Goal: Information Seeking & Learning: Learn about a topic

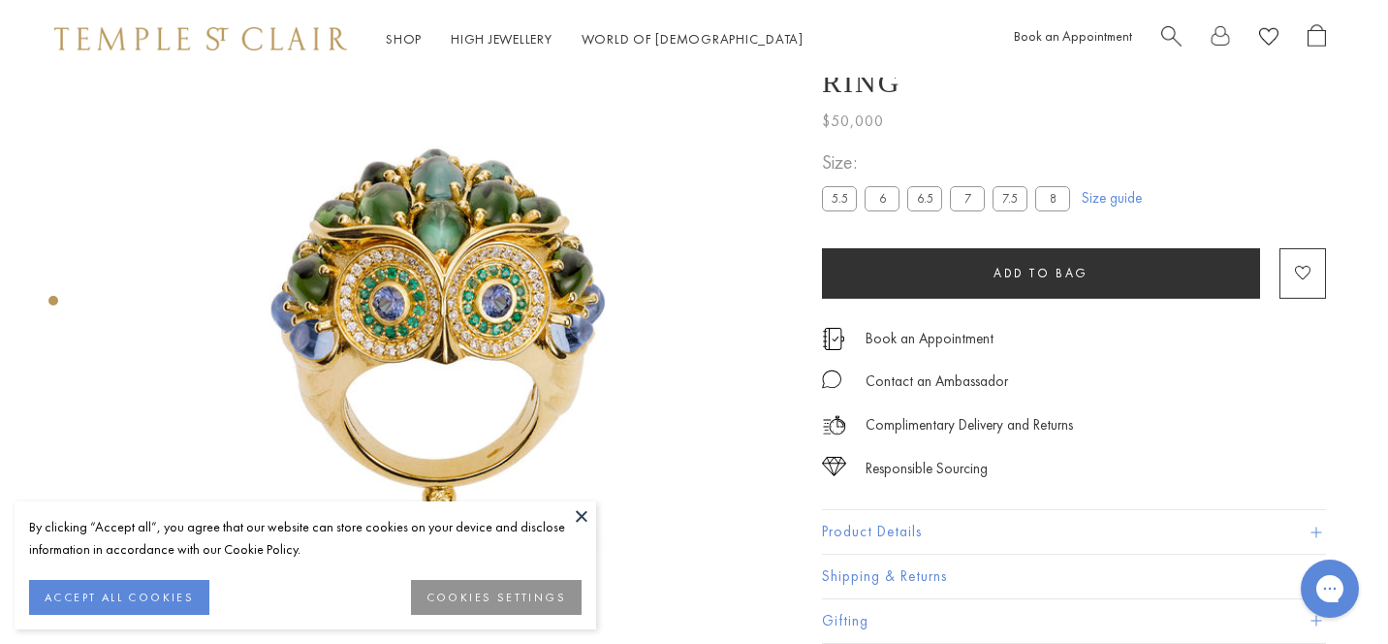
scroll to position [99, 4]
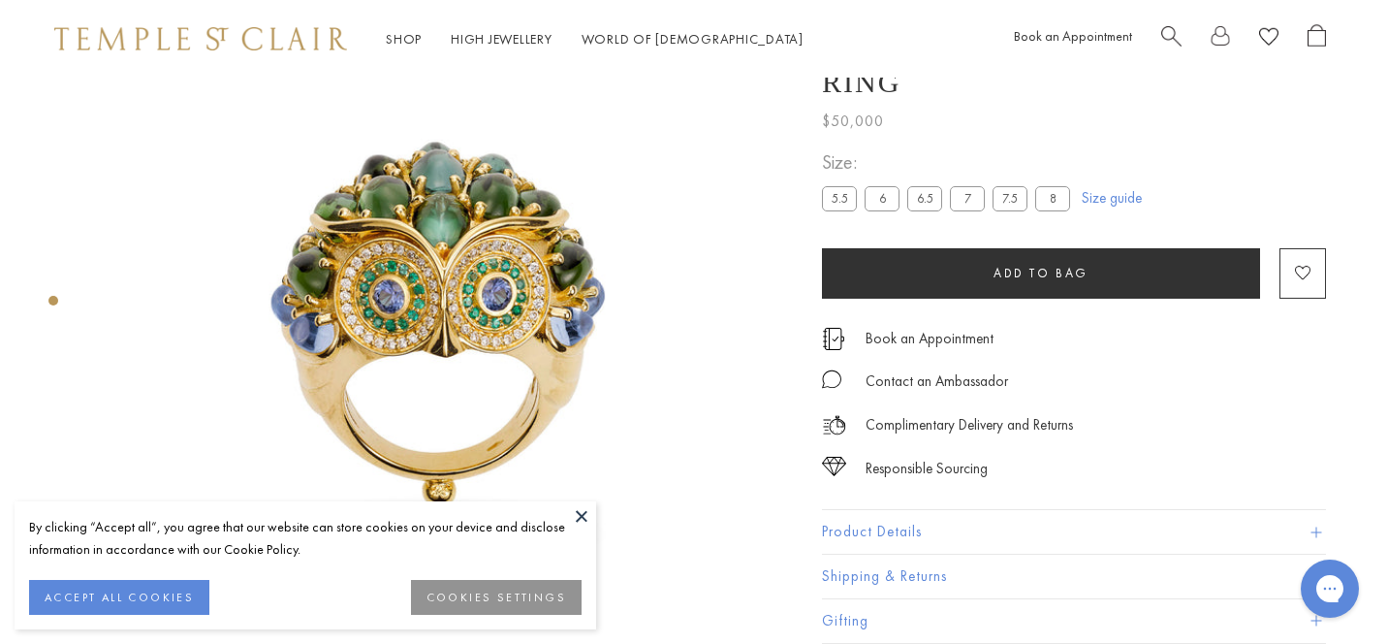
click at [578, 511] on button at bounding box center [581, 515] width 29 height 29
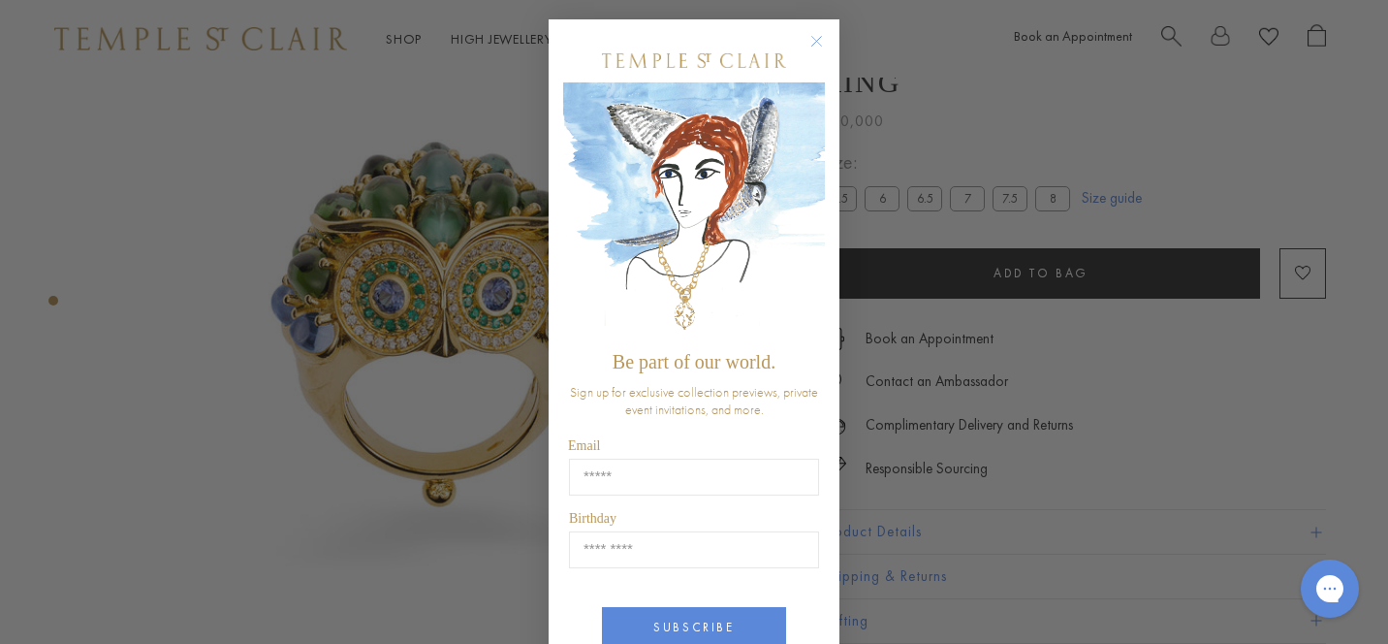
click at [820, 32] on circle "Close dialog" at bounding box center [817, 41] width 23 height 23
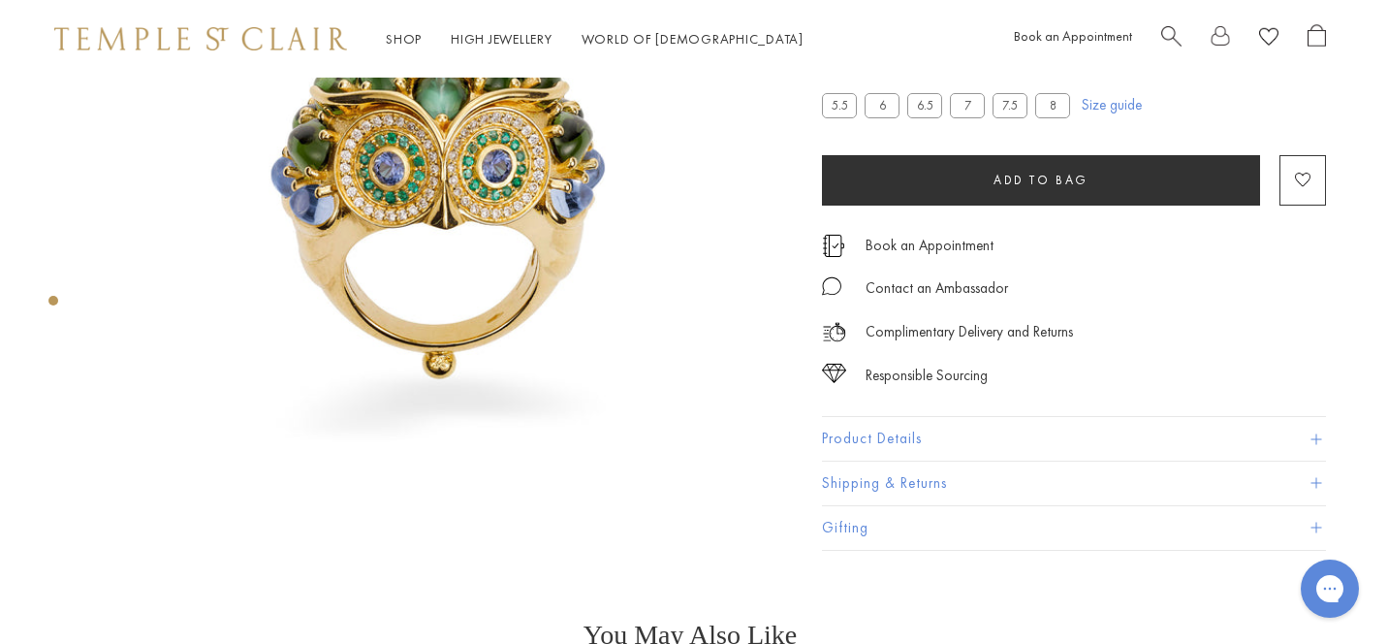
scroll to position [233, 4]
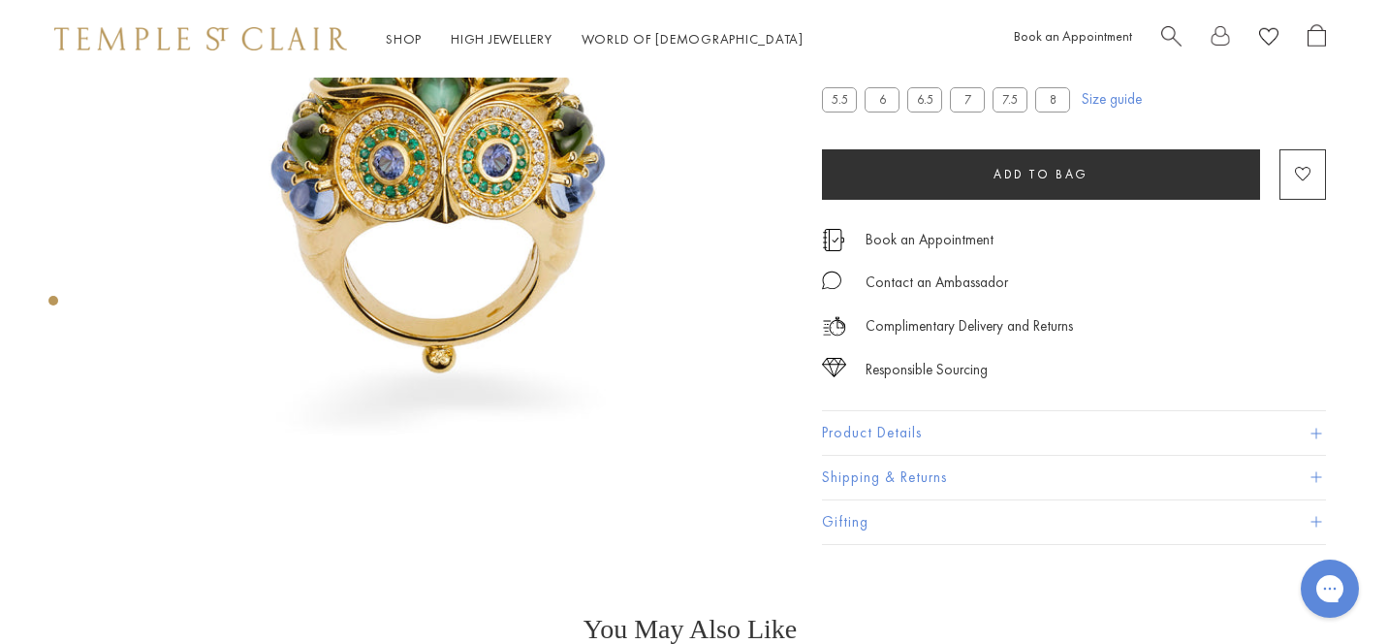
click at [1315, 435] on span at bounding box center [1316, 434] width 11 height 11
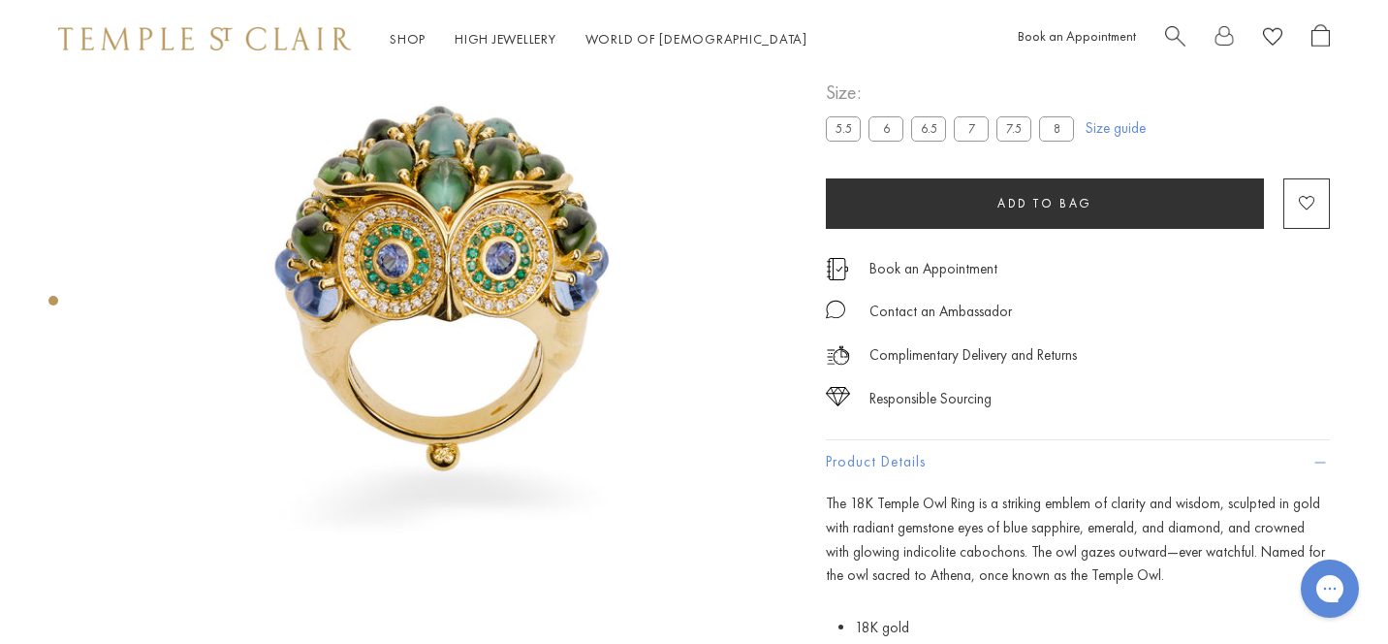
scroll to position [133, 0]
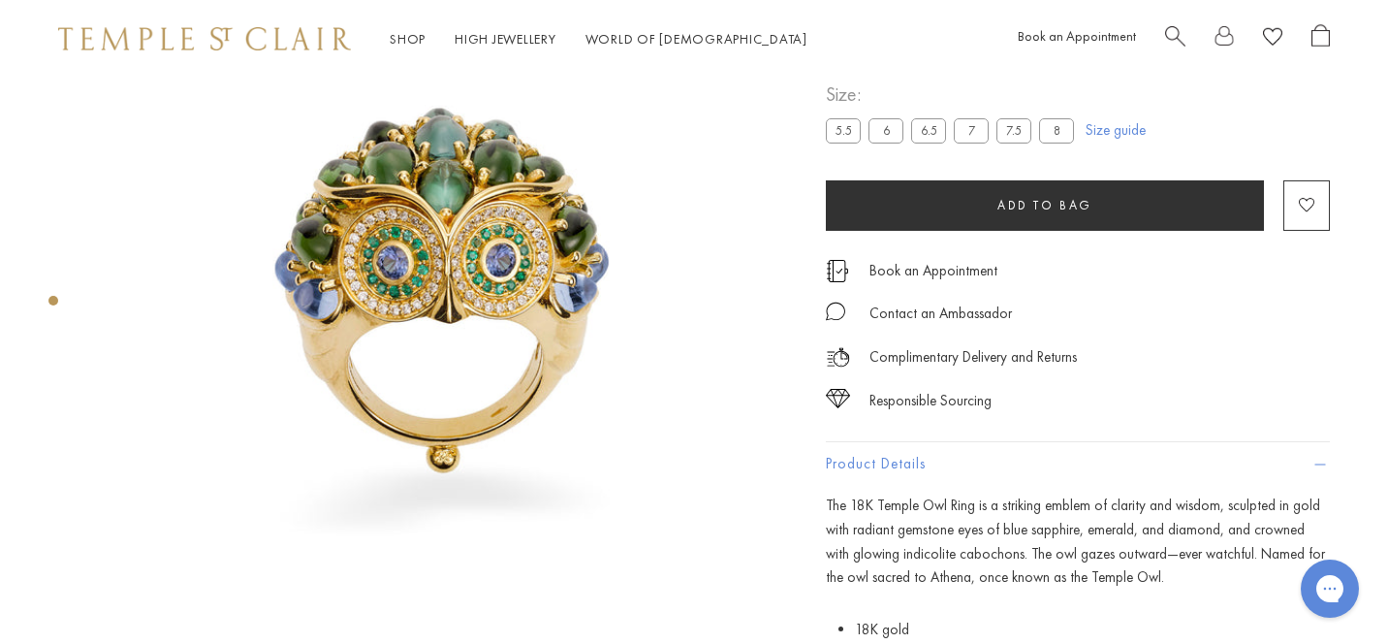
click at [385, 312] on img at bounding box center [447, 295] width 700 height 700
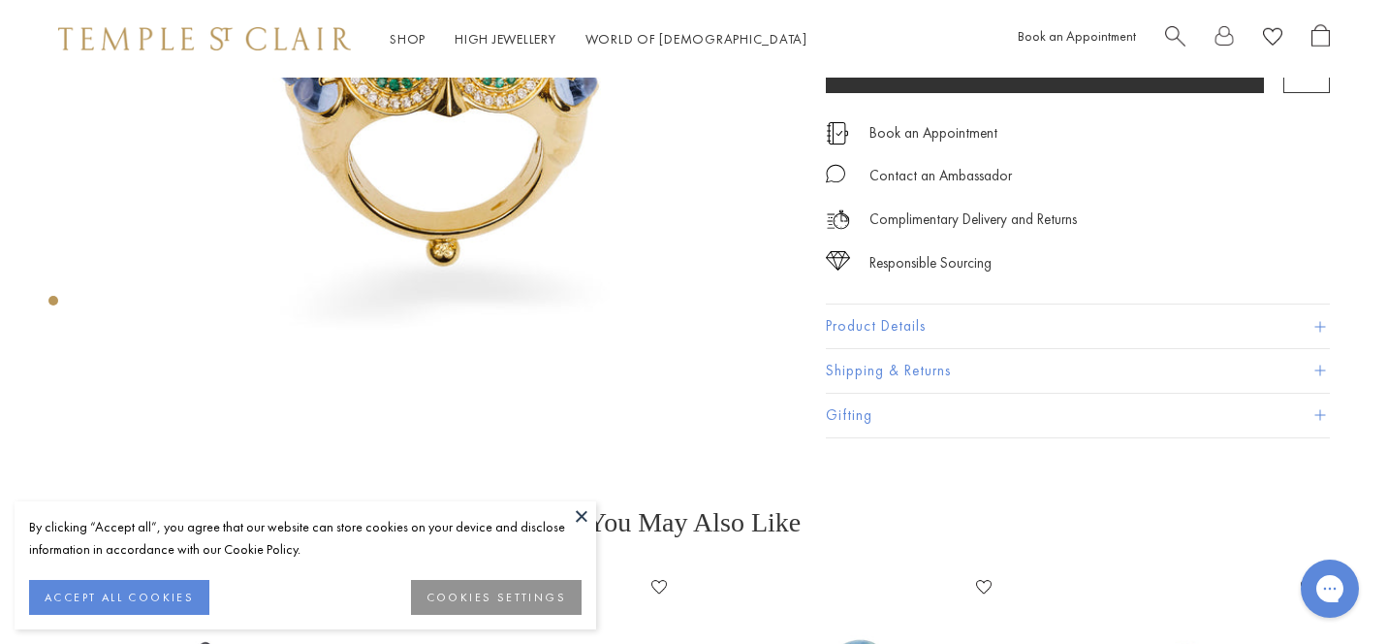
scroll to position [343, 0]
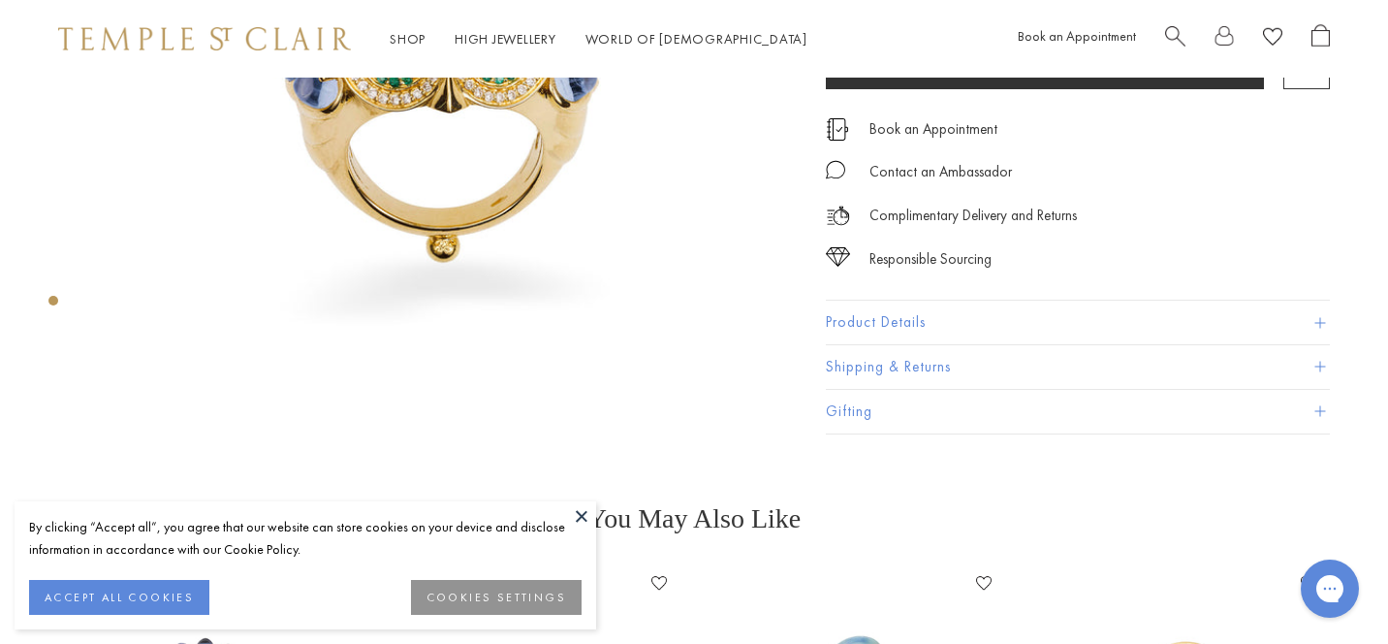
click at [1316, 320] on span at bounding box center [1320, 323] width 11 height 11
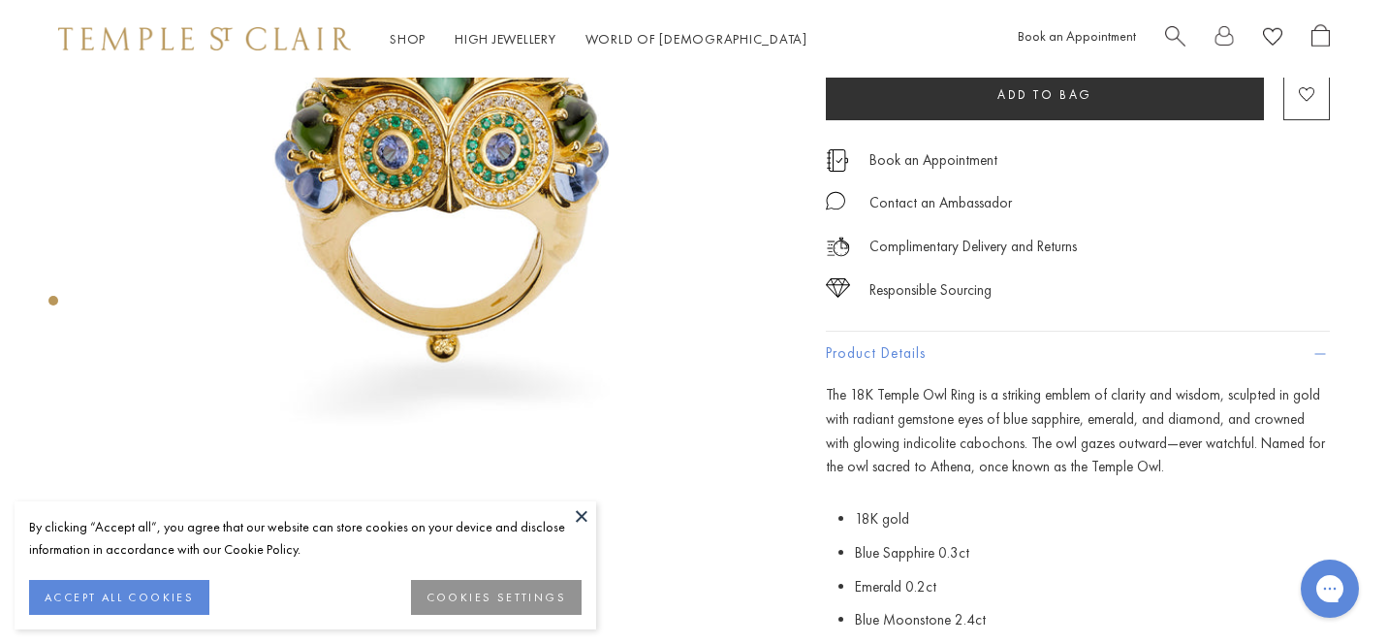
scroll to position [241, 0]
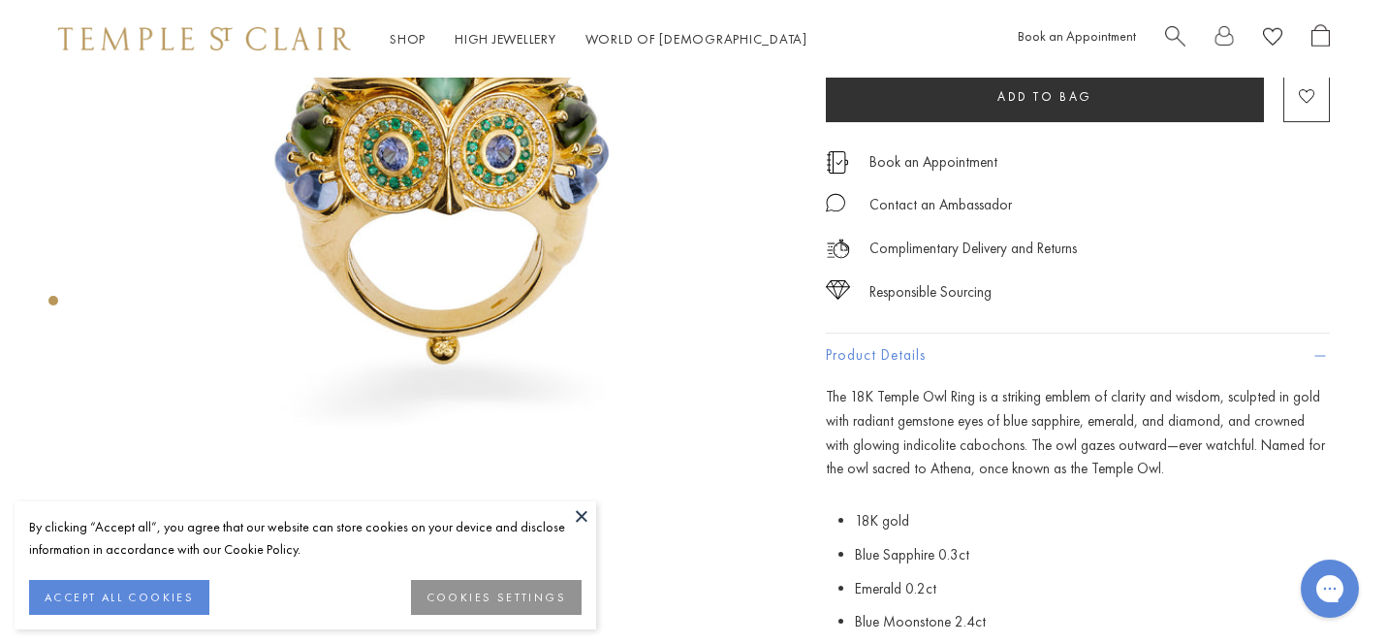
click at [574, 516] on button at bounding box center [581, 515] width 29 height 29
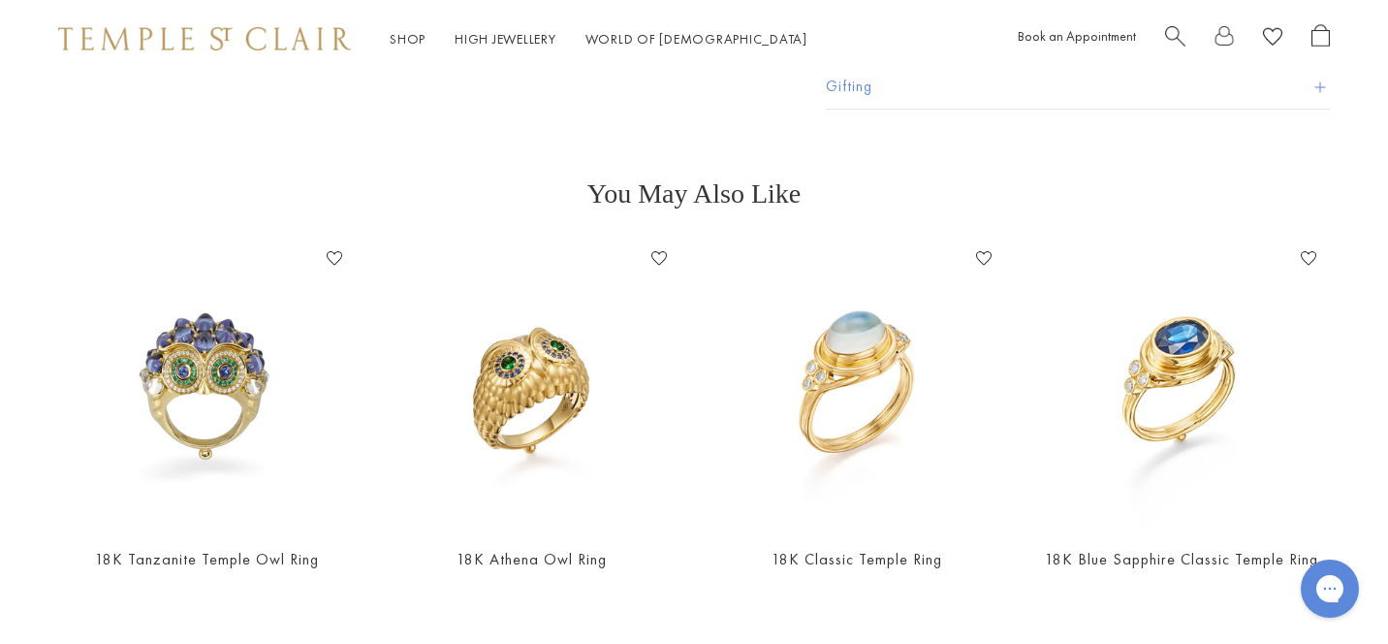
scroll to position [1117, 0]
click at [185, 364] on img at bounding box center [207, 385] width 286 height 286
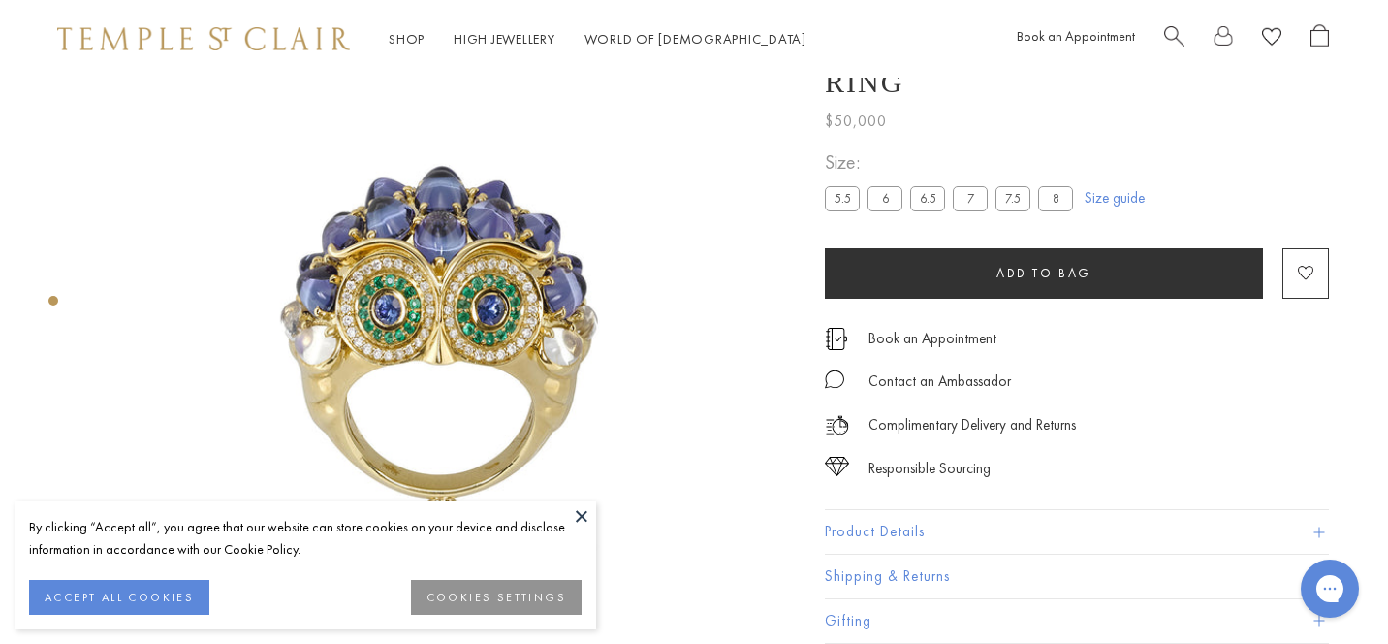
scroll to position [83, 1]
click at [576, 508] on button at bounding box center [581, 515] width 29 height 29
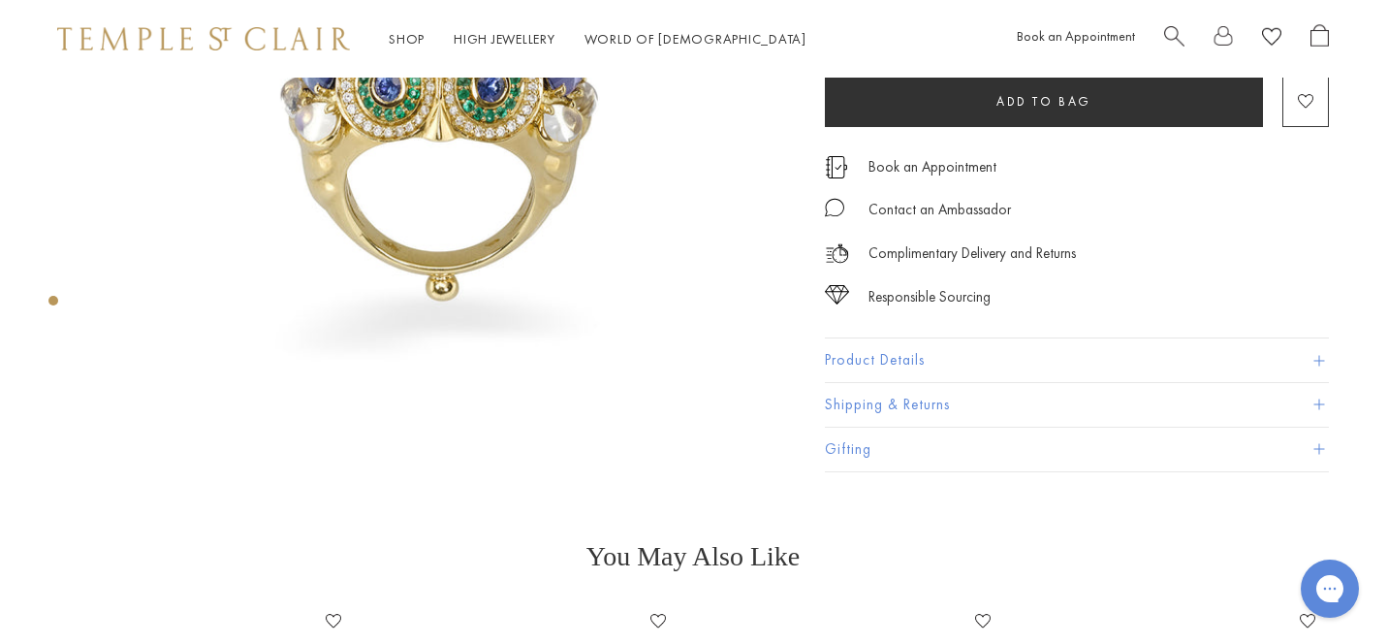
scroll to position [308, 1]
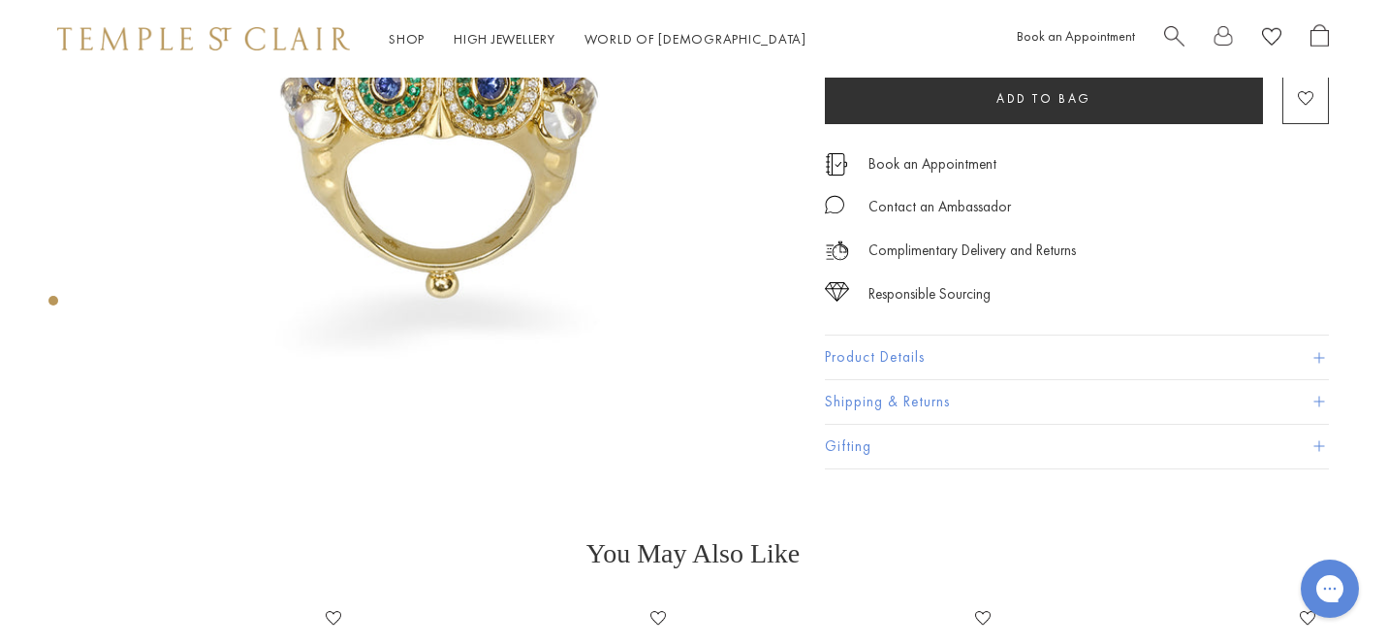
click at [1314, 359] on span at bounding box center [1319, 358] width 11 height 11
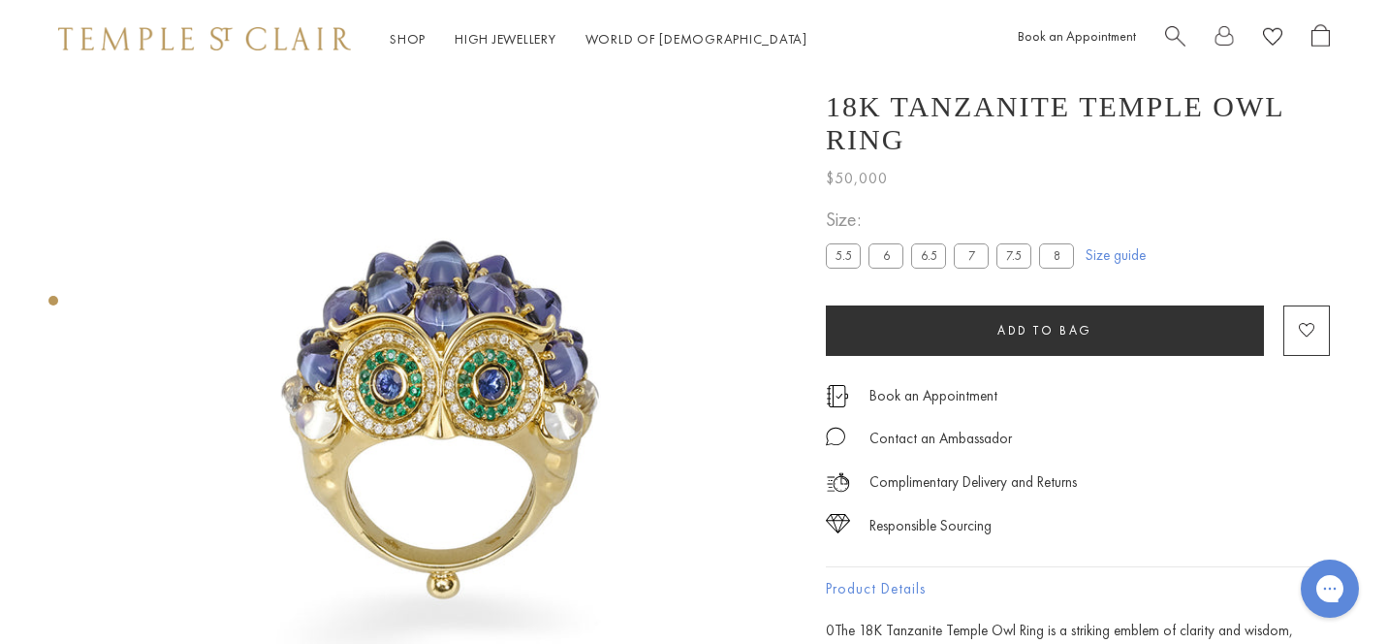
scroll to position [10, 0]
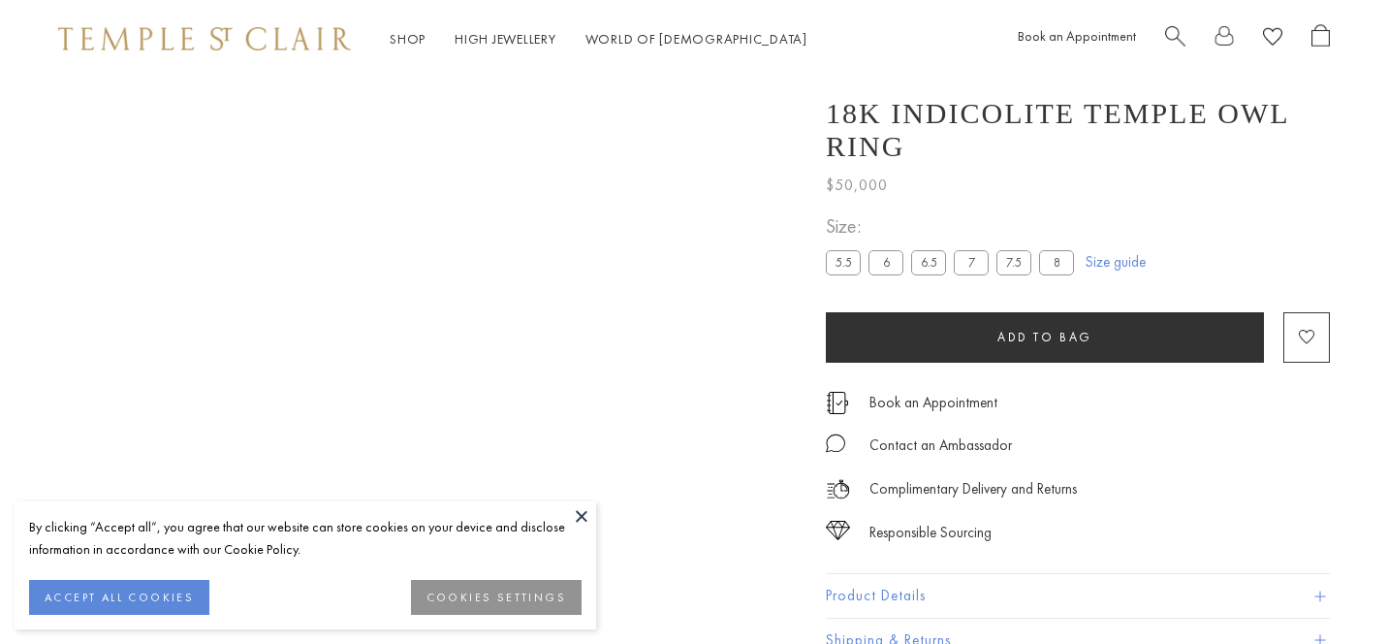
scroll to position [1505, 0]
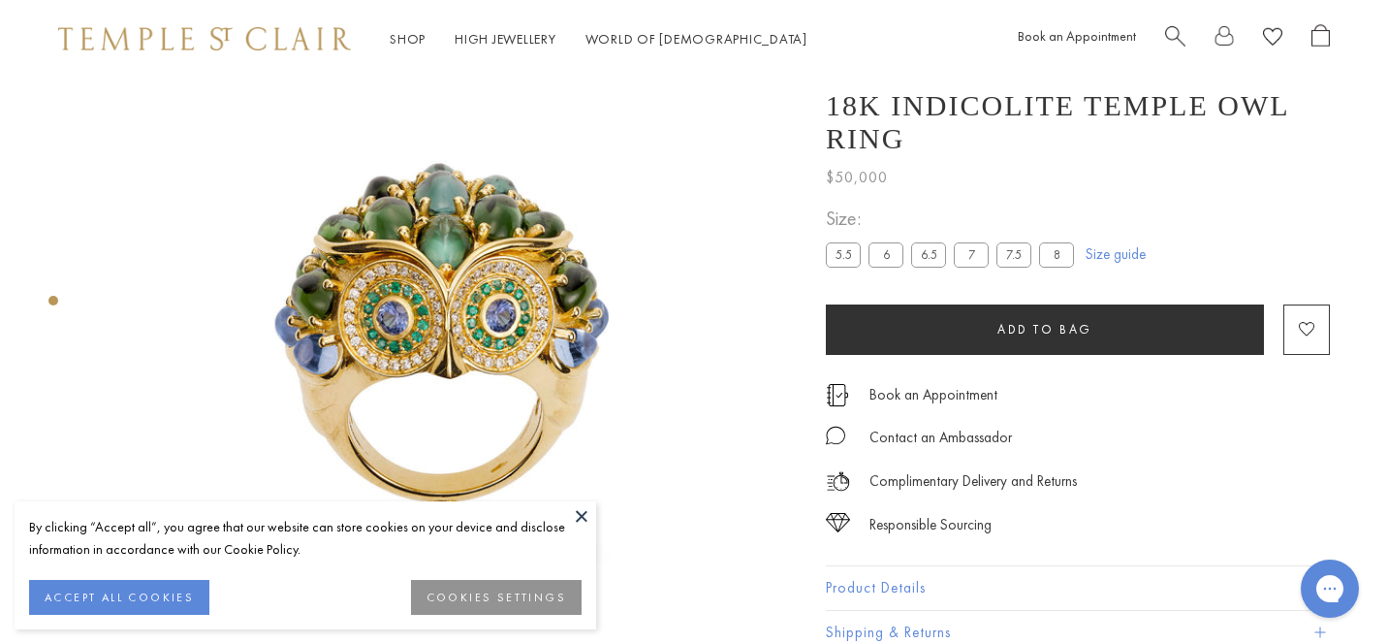
scroll to position [78, 0]
click at [566, 501] on div "By clicking “Accept all”, you agree that our website can store cookies on your …" at bounding box center [306, 565] width 582 height 128
click at [580, 513] on button at bounding box center [581, 515] width 29 height 29
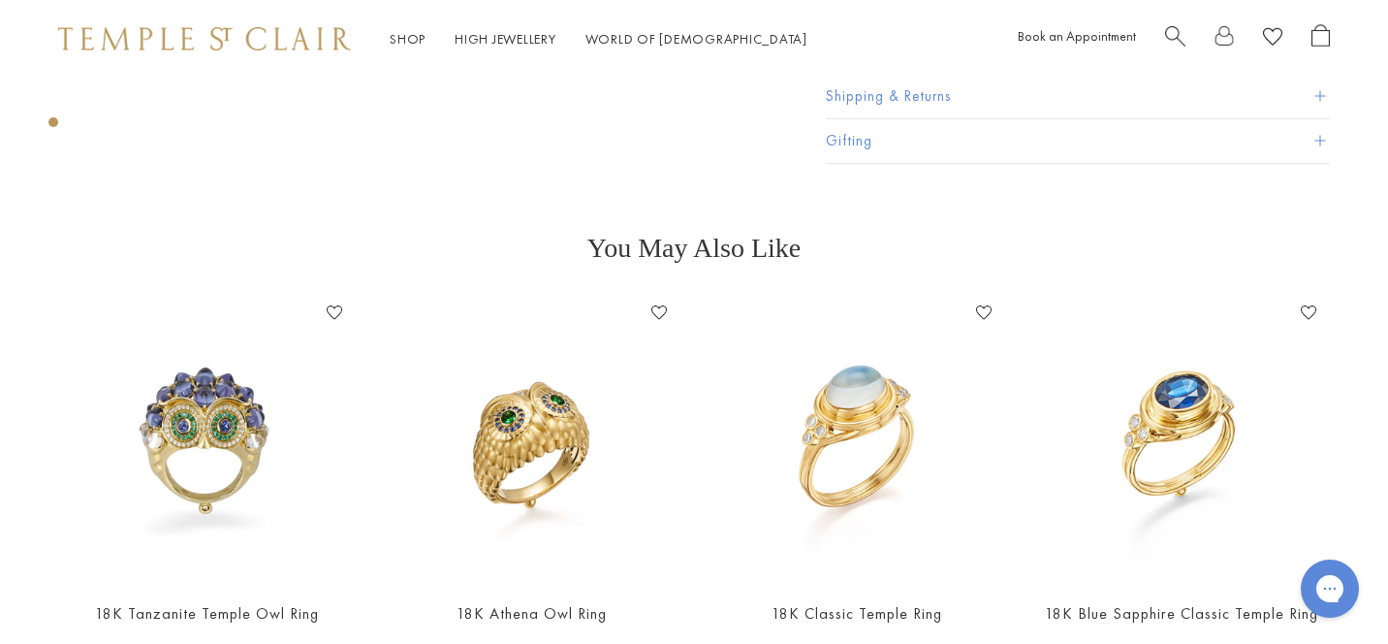
scroll to position [616, 0]
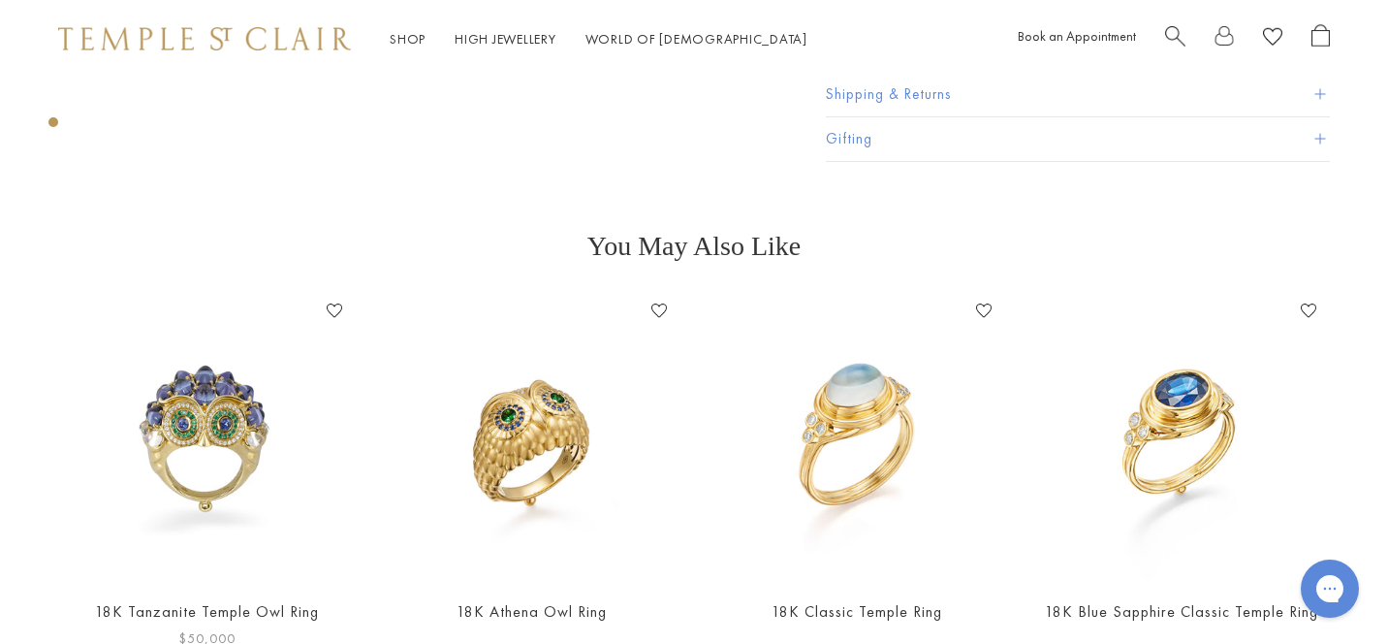
click at [193, 387] on img at bounding box center [207, 439] width 286 height 286
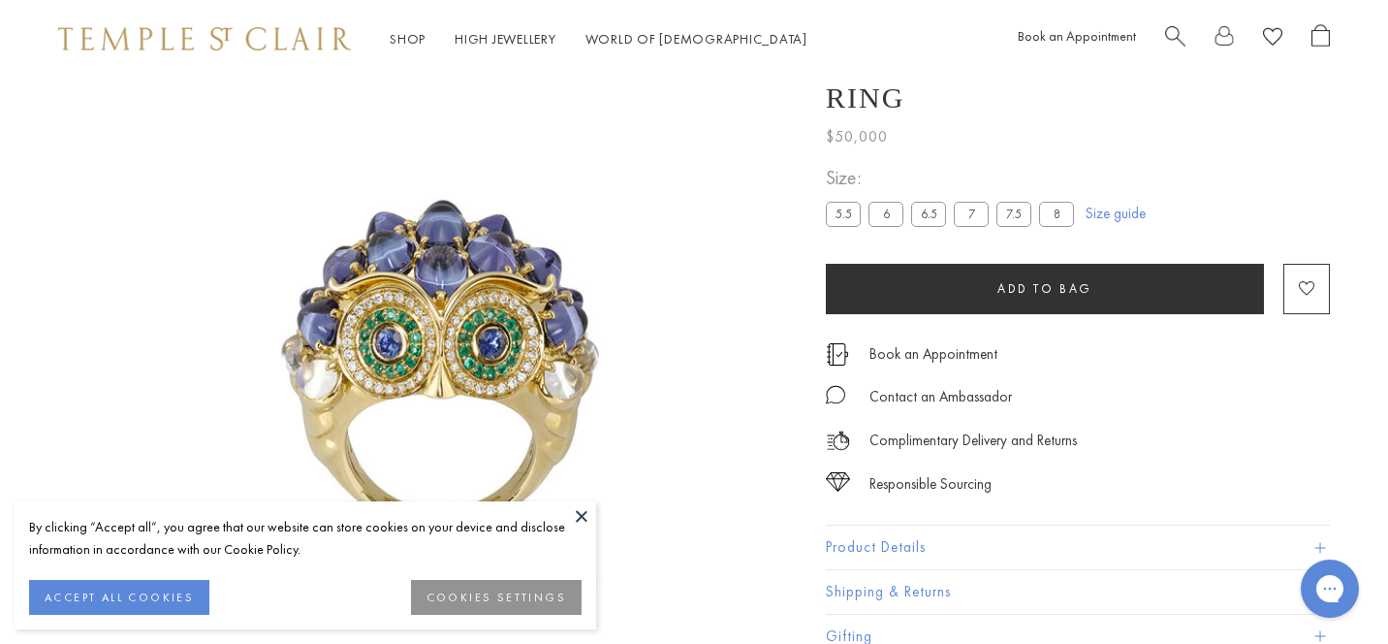
scroll to position [78, 0]
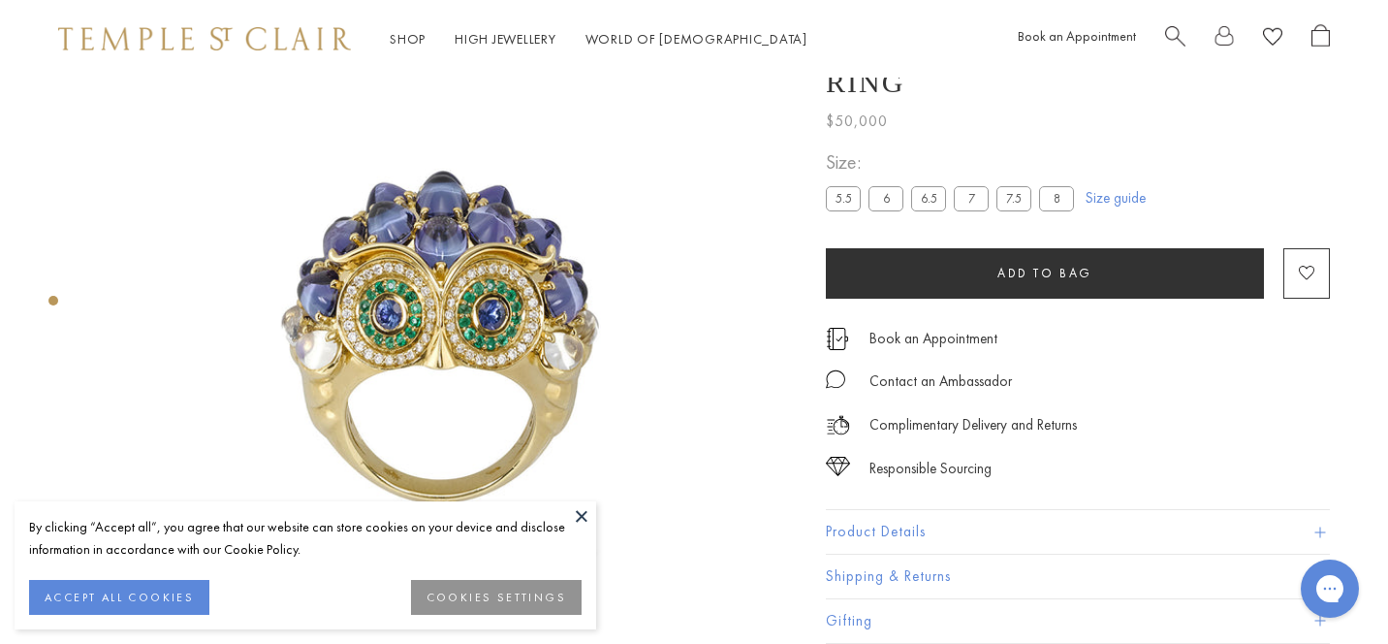
click at [582, 514] on button at bounding box center [581, 515] width 29 height 29
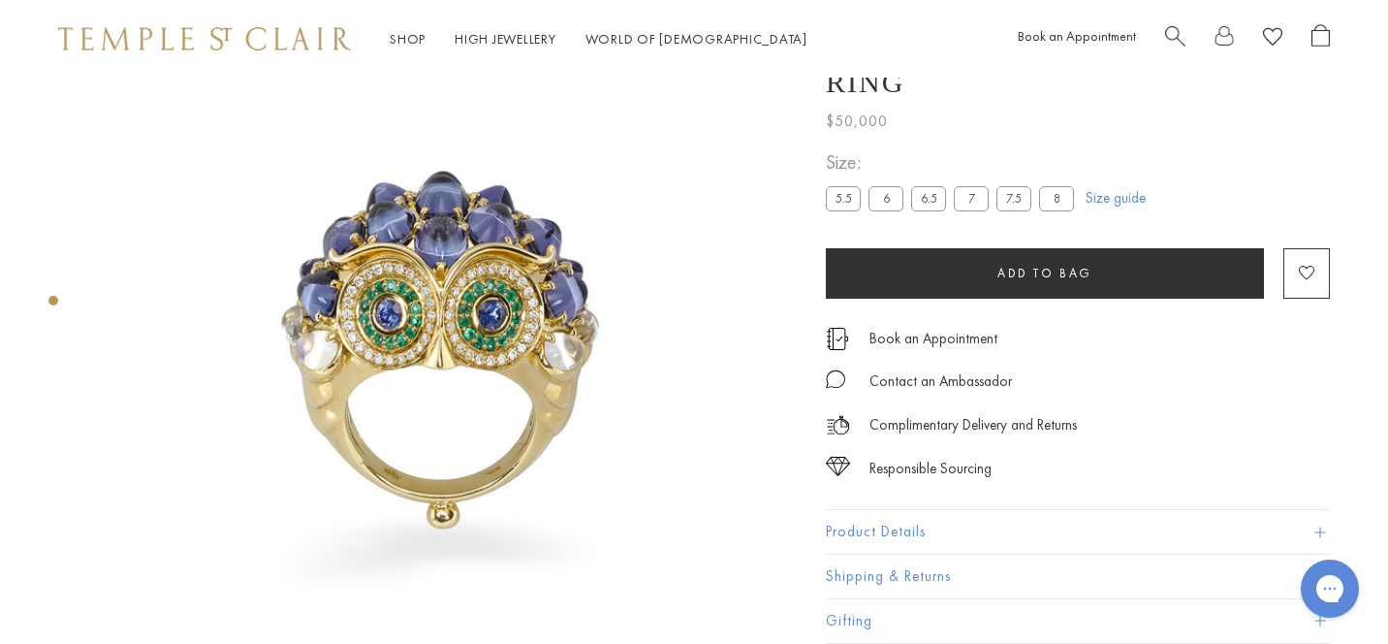
click at [585, 361] on img at bounding box center [447, 350] width 700 height 700
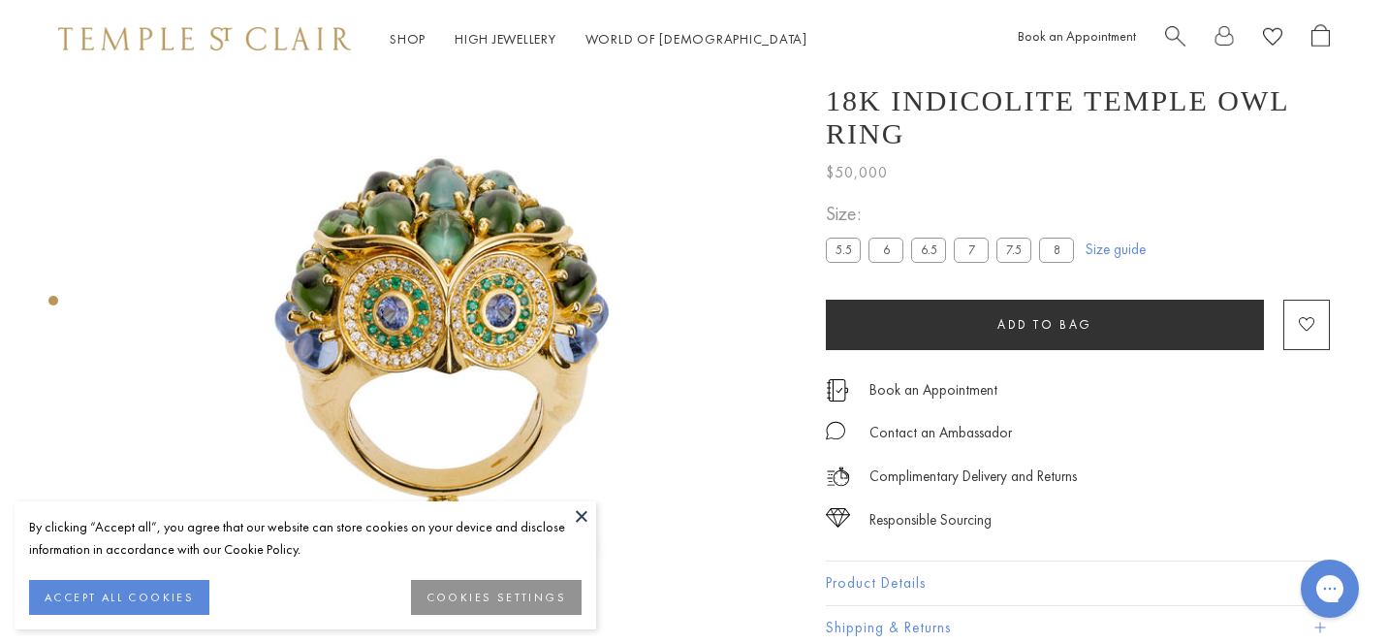
scroll to position [78, 0]
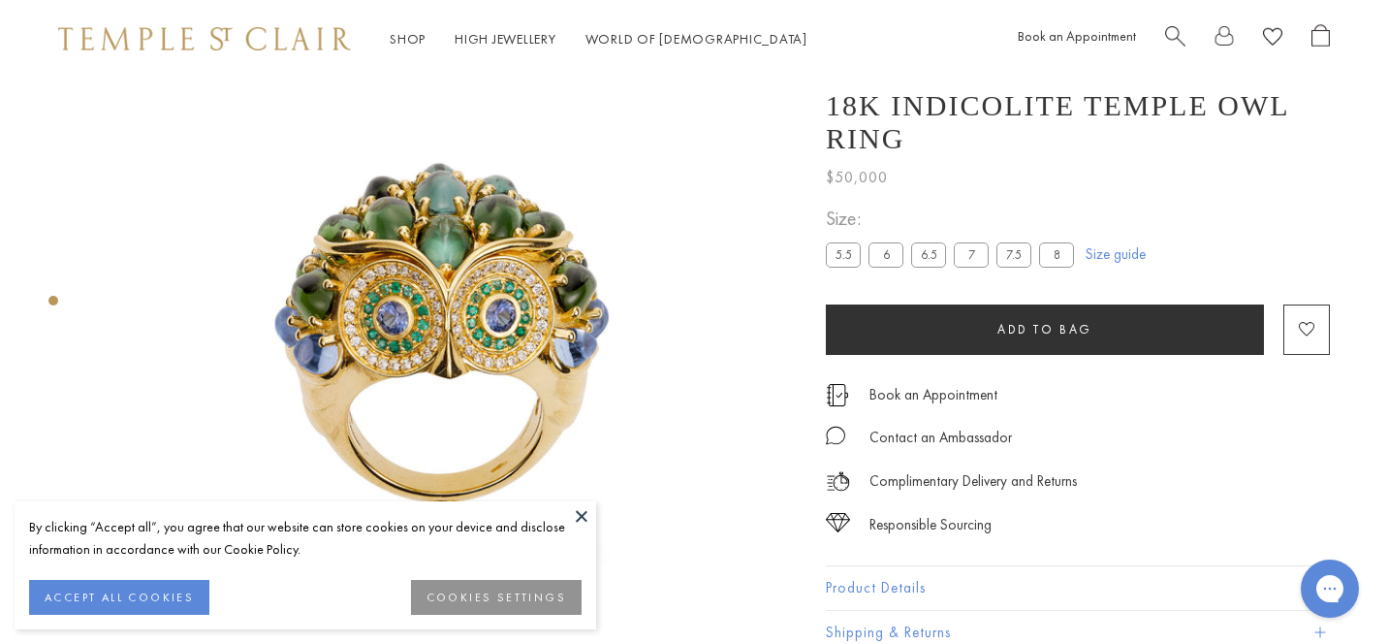
click at [557, 509] on div "By clicking “Accept all”, you agree that our website can store cookies on your …" at bounding box center [306, 565] width 582 height 128
click at [573, 512] on button at bounding box center [581, 515] width 29 height 29
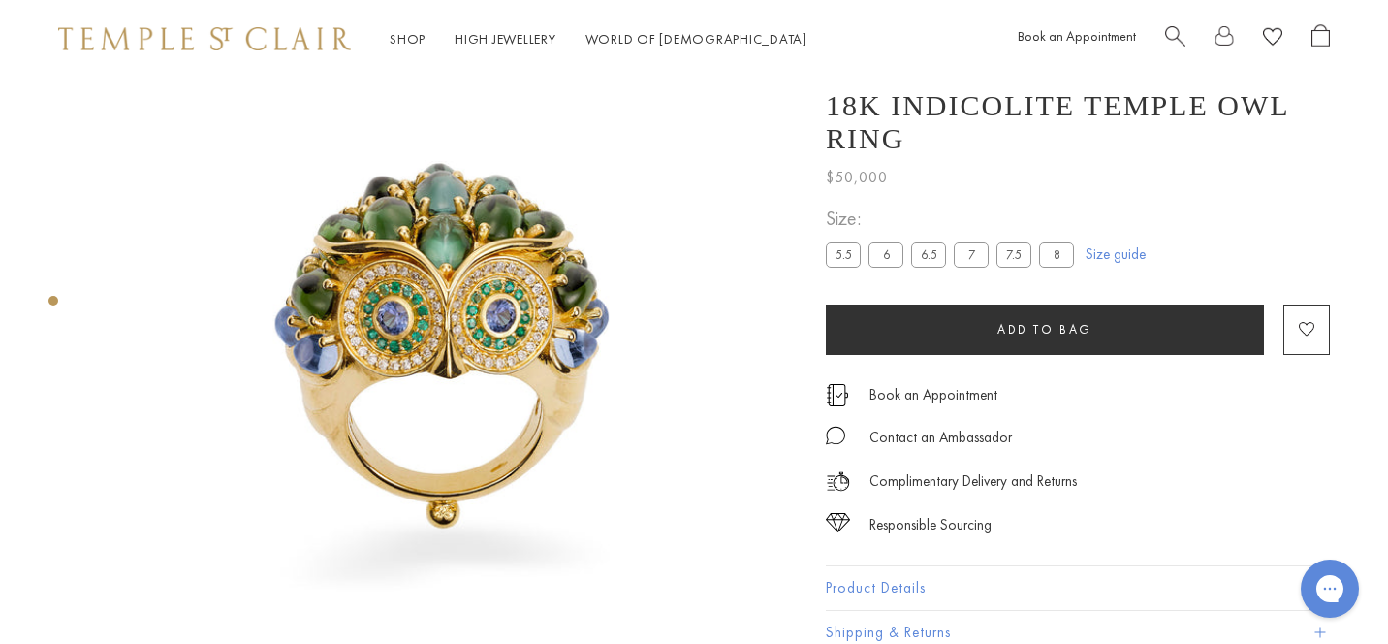
click at [489, 425] on img at bounding box center [447, 350] width 700 height 700
